Goal: Task Accomplishment & Management: Complete application form

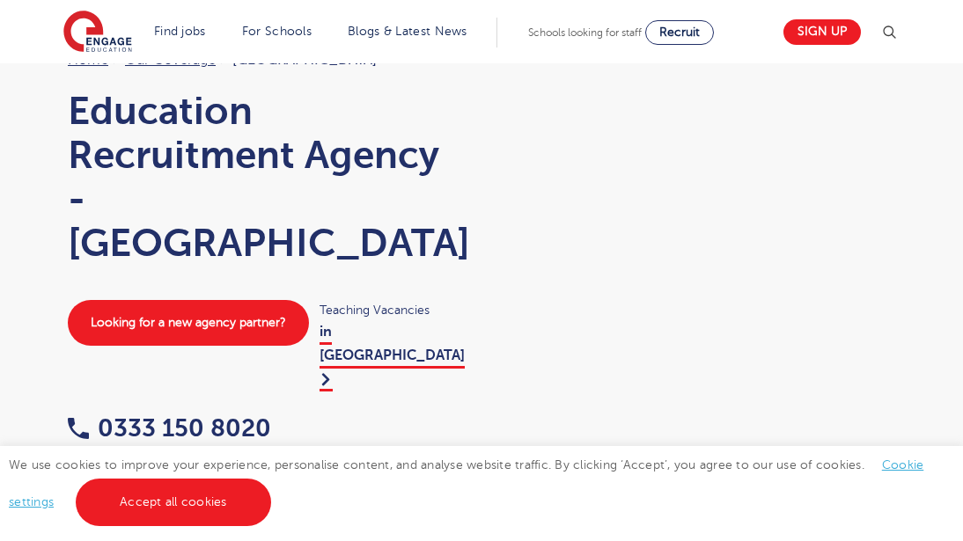
scroll to position [127, 0]
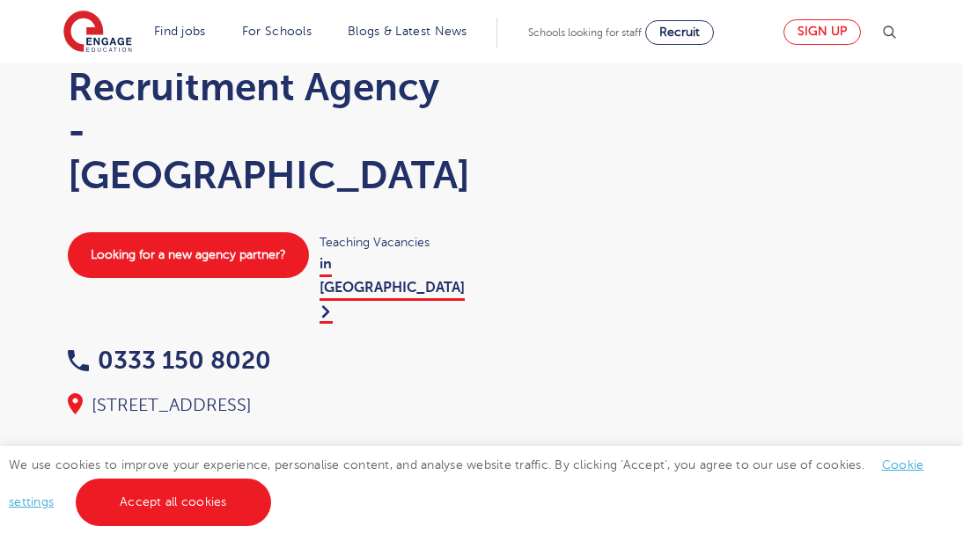
click at [820, 40] on link "Sign up" at bounding box center [821, 32] width 77 height 26
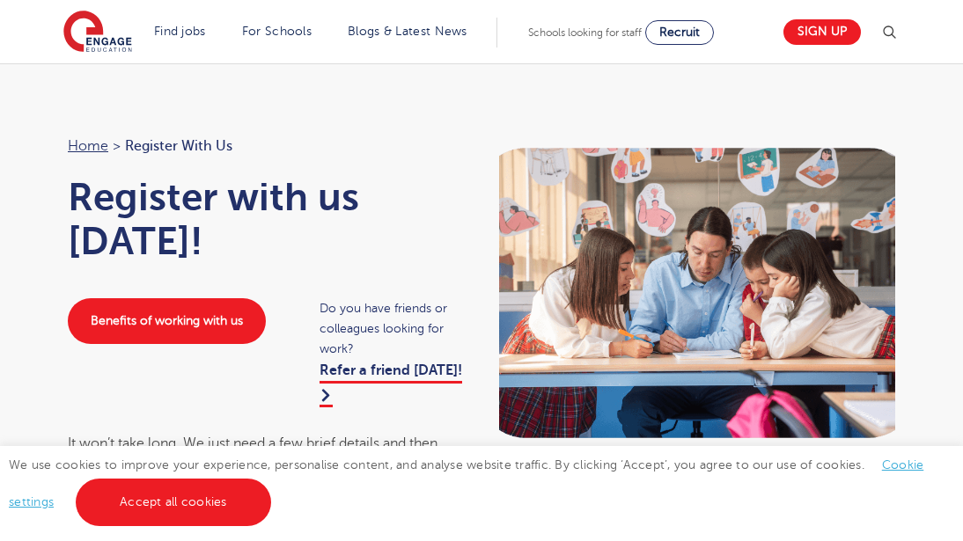
click at [224, 400] on div "Benefits of working with us Do you have friends or colleagues looking for work?…" at bounding box center [265, 351] width 431 height 107
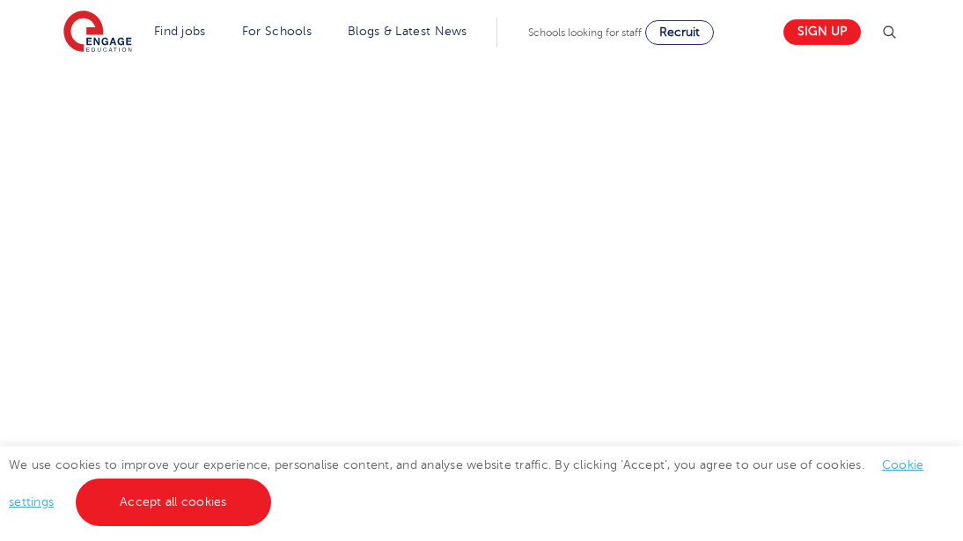
scroll to position [719, 0]
click at [738, 269] on div "Let us know more about you!" at bounding box center [482, 364] width 854 height 933
click at [721, 330] on div "Let us know more about you!" at bounding box center [482, 192] width 854 height 1095
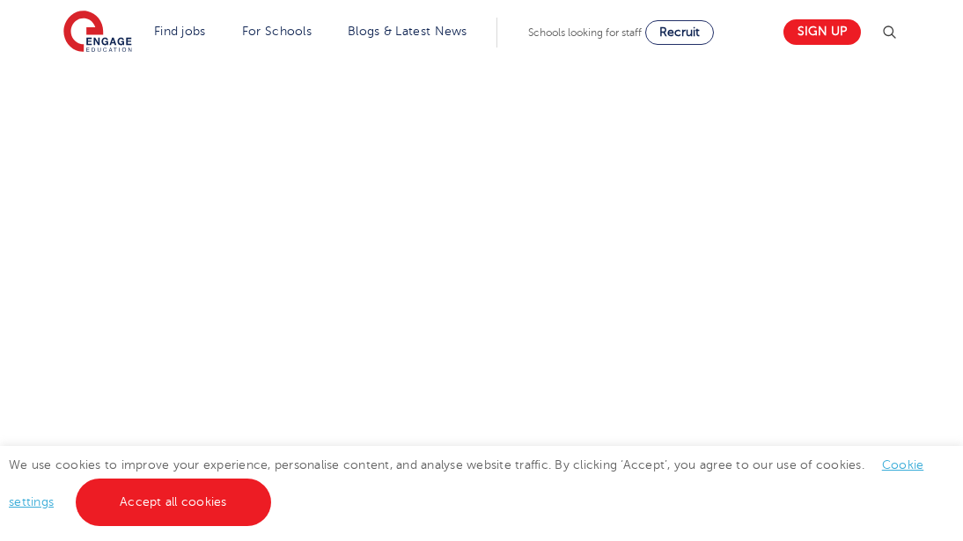
click at [719, 341] on div "Let us know more about you!" at bounding box center [482, 10] width 854 height 1095
click at [686, 310] on div "Let us know more about you!" at bounding box center [482, 336] width 854 height 765
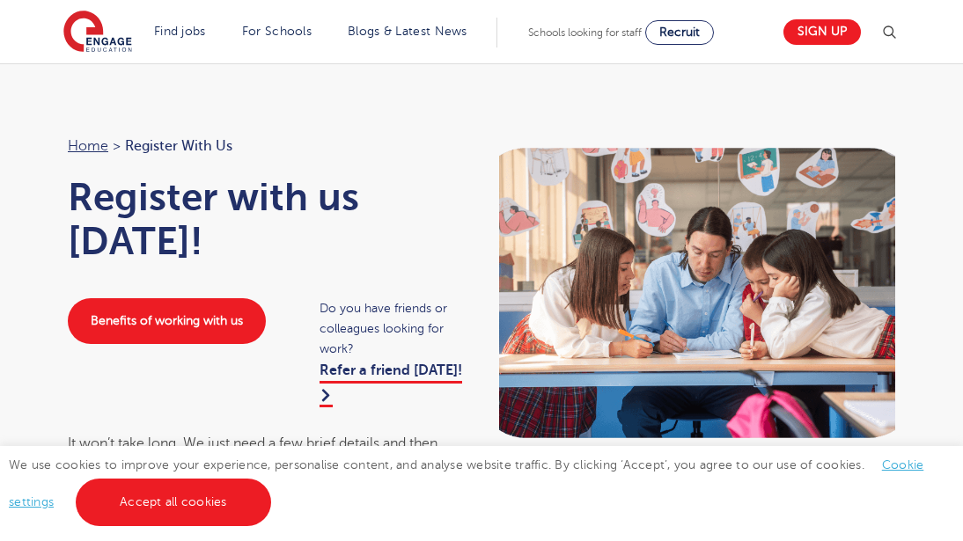
scroll to position [0, 0]
